Goal: Find specific page/section: Find specific page/section

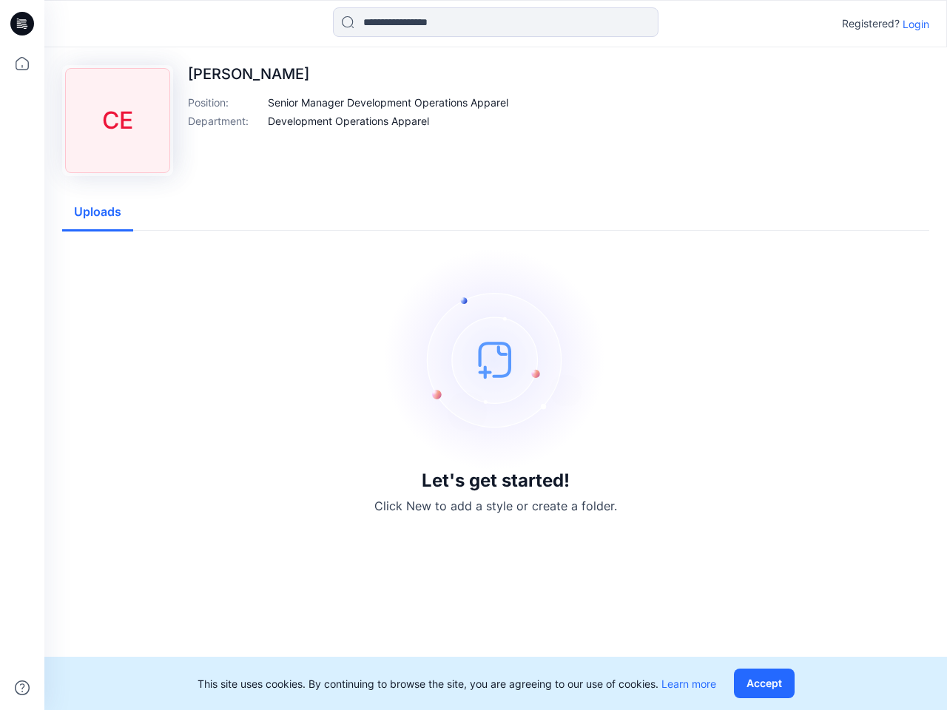
click at [474, 355] on img at bounding box center [496, 360] width 222 height 222
click at [23, 24] on icon at bounding box center [24, 24] width 6 height 1
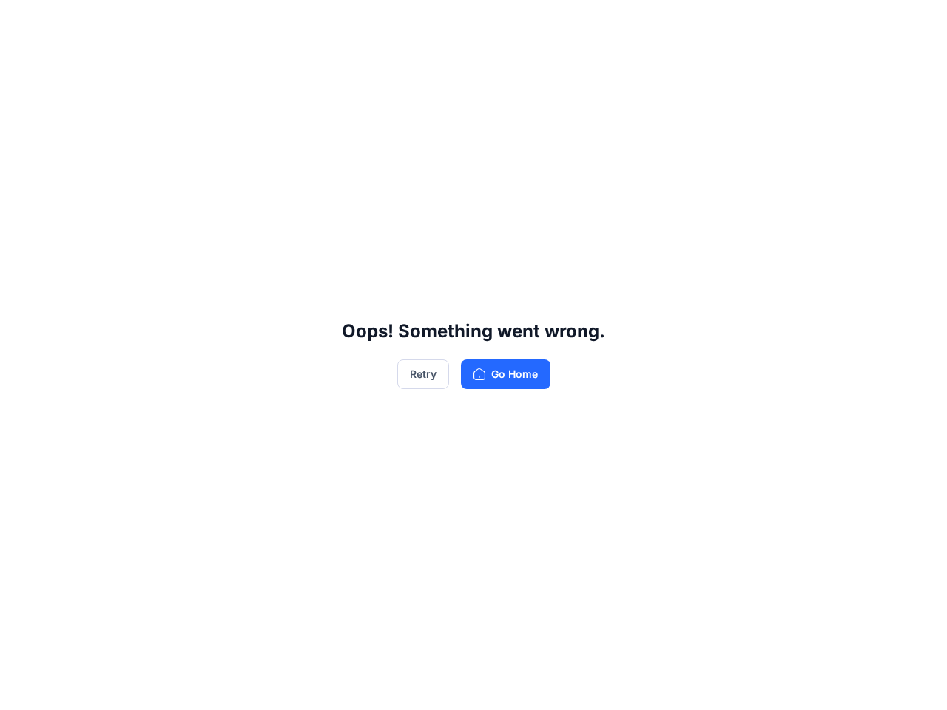
click at [22, 64] on div "Oops! Something went wrong. Retry Go Home" at bounding box center [473, 355] width 947 height 710
click at [22, 688] on div "Oops! Something went wrong. Retry Go Home" at bounding box center [473, 355] width 947 height 710
click at [496, 22] on div "Oops! Something went wrong. Retry Go Home" at bounding box center [473, 355] width 947 height 710
click at [916, 24] on div "Oops! Something went wrong. Retry Go Home" at bounding box center [473, 355] width 947 height 710
click at [388, 102] on div "Oops! Something went wrong. Retry Go Home" at bounding box center [473, 355] width 947 height 710
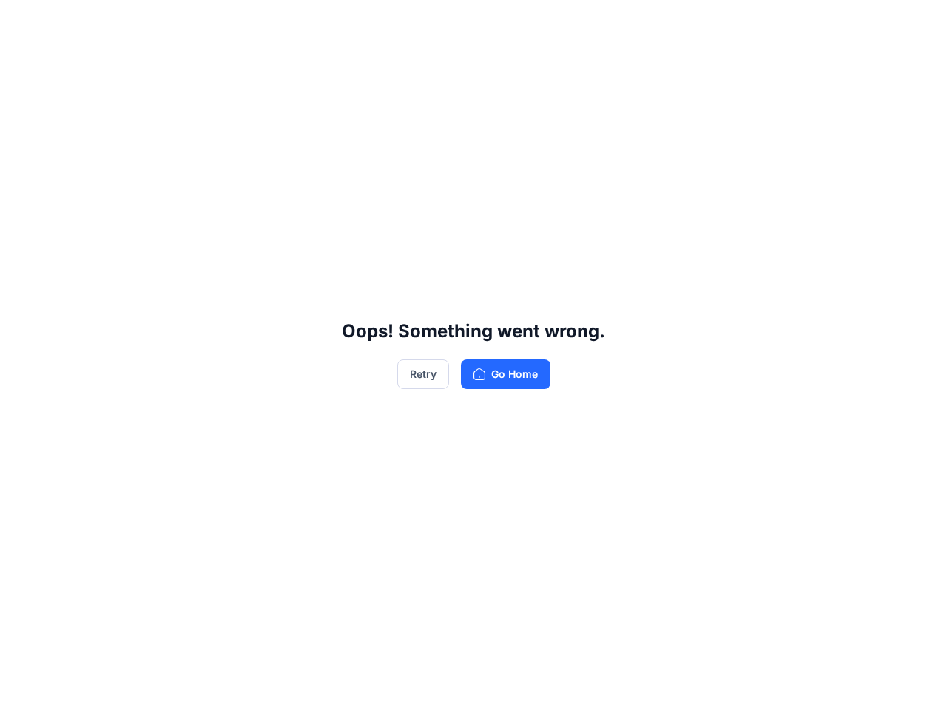
click at [348, 121] on div "Oops! Something went wrong. Retry Go Home" at bounding box center [473, 355] width 947 height 710
click at [98, 212] on div "Oops! Something went wrong. Retry Go Home" at bounding box center [473, 355] width 947 height 710
click at [767, 684] on div "Oops! Something went wrong. Retry Go Home" at bounding box center [473, 355] width 947 height 710
